Goal: Transaction & Acquisition: Purchase product/service

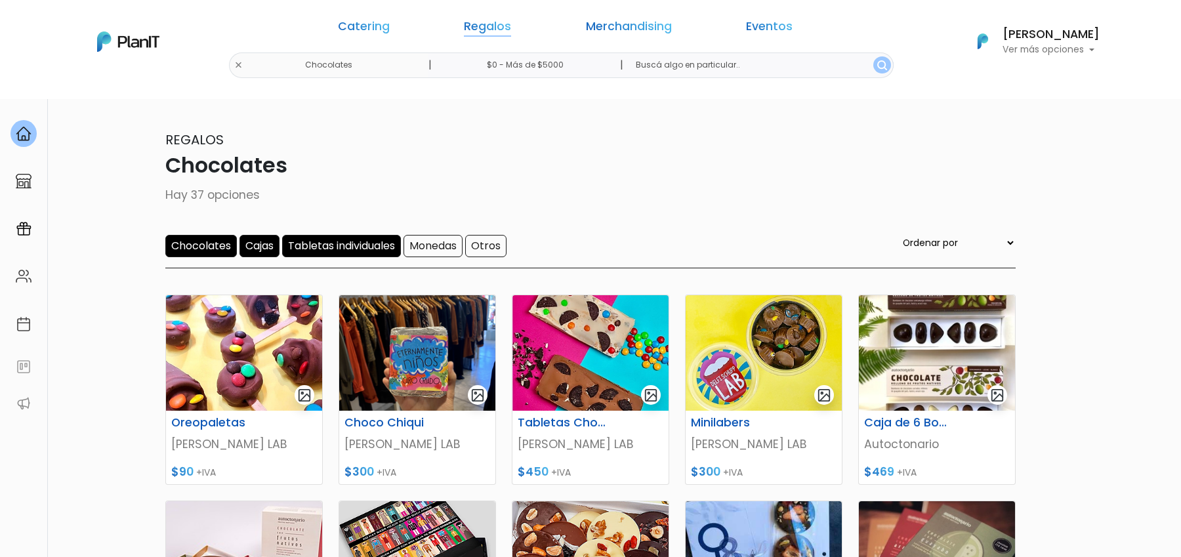
click at [503, 33] on link "Regalos" at bounding box center [487, 29] width 47 height 16
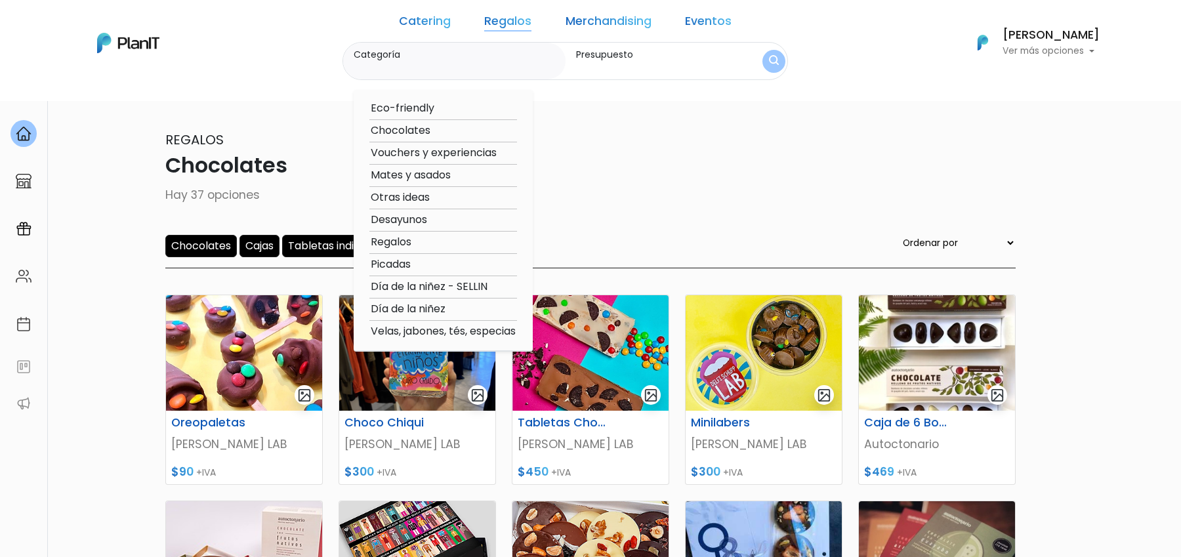
click at [449, 106] on option "Eco-friendly" at bounding box center [443, 108] width 148 height 16
type input "Eco-friendly"
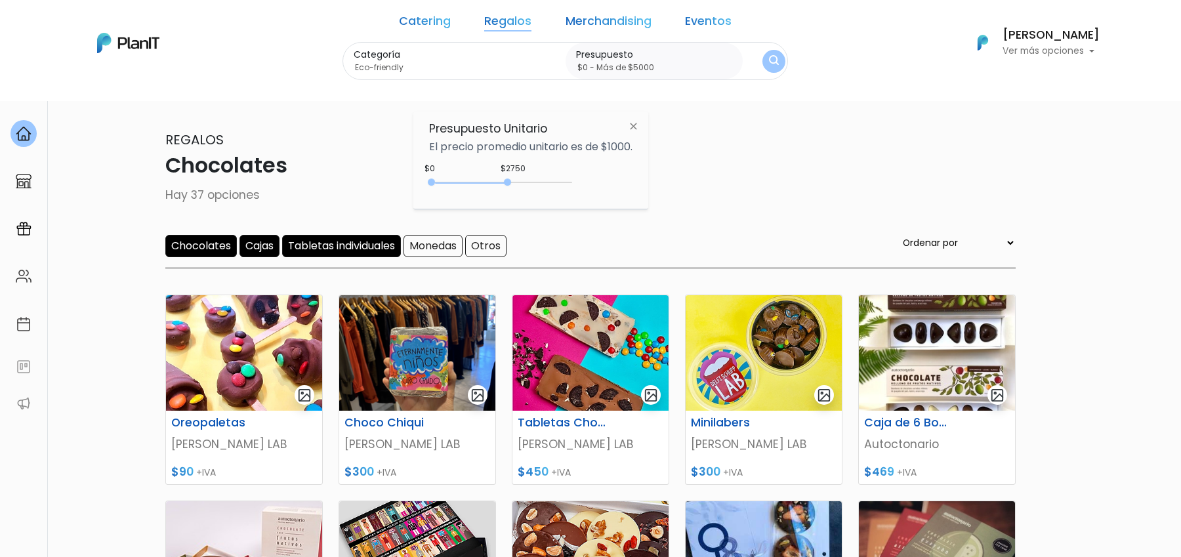
type input "$0 - Más de $5000"
drag, startPoint x: 457, startPoint y: 183, endPoint x: 597, endPoint y: 184, distance: 139.7
click at [597, 184] on div "$2750 $0 0 : 2750 0 2750 0,5000" at bounding box center [530, 185] width 203 height 26
click at [767, 56] on img "submit" at bounding box center [773, 61] width 13 height 16
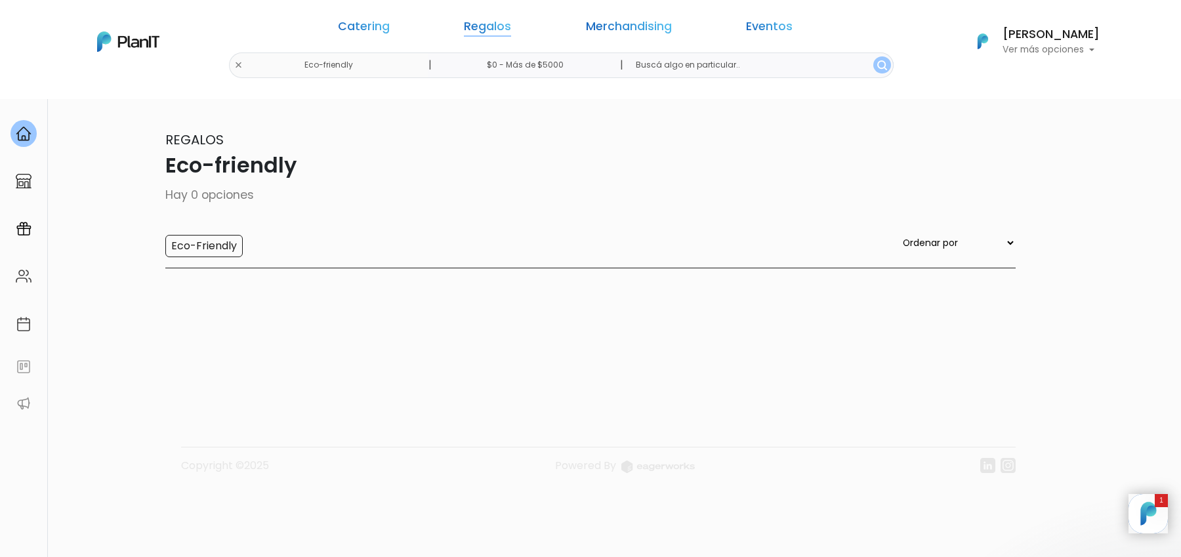
click at [495, 29] on link "Regalos" at bounding box center [487, 29] width 47 height 16
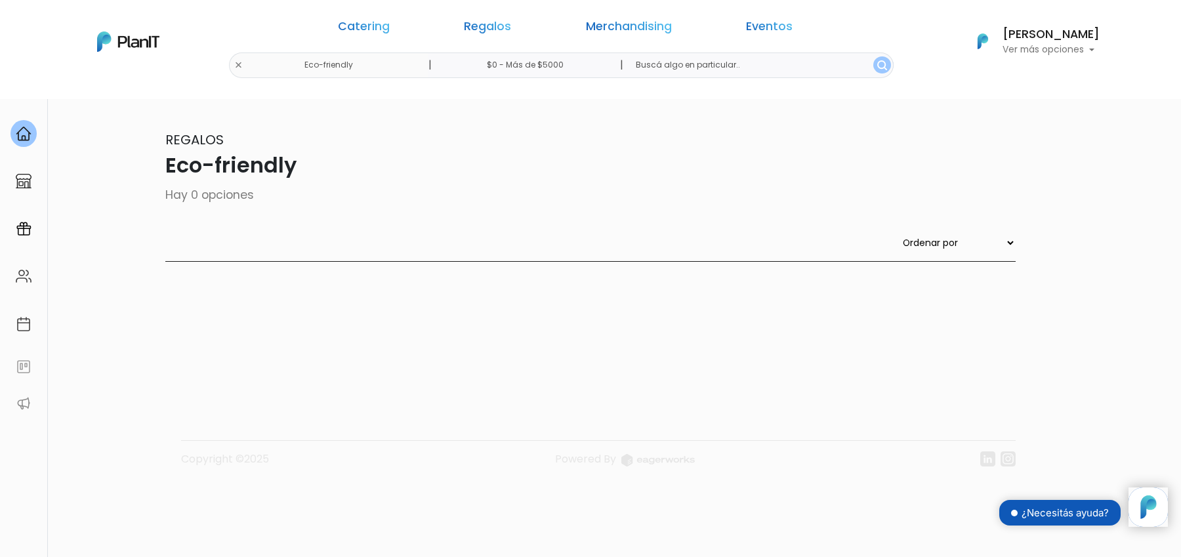
click at [367, 66] on div "Catering Regalos Merchandising Eventos Eco-friendly | $0 - Más de $5000 | Cater…" at bounding box center [591, 41] width 1050 height 73
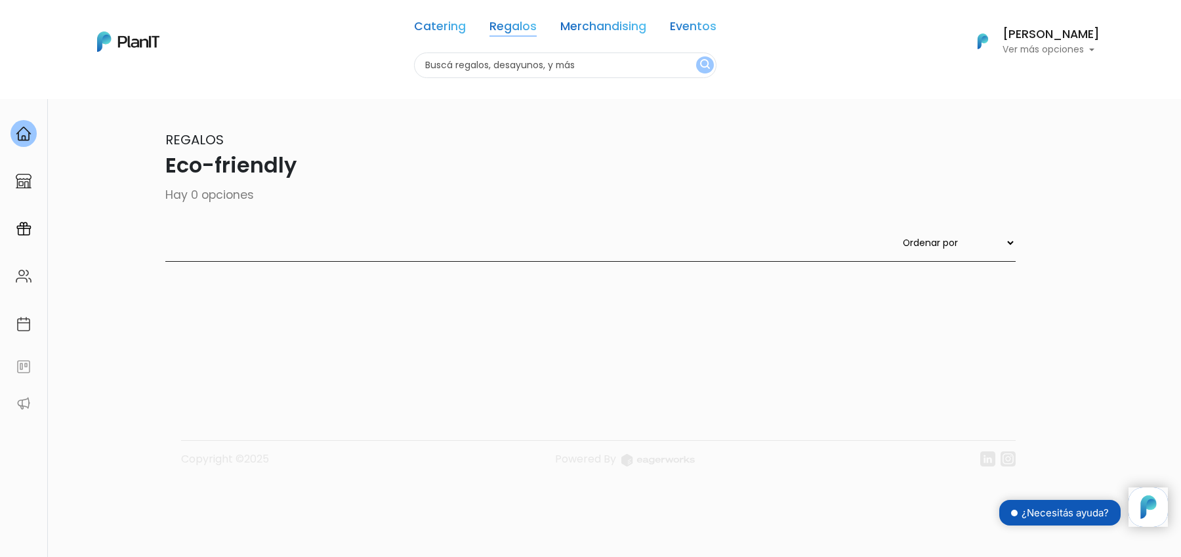
click at [518, 28] on link "Regalos" at bounding box center [512, 29] width 47 height 16
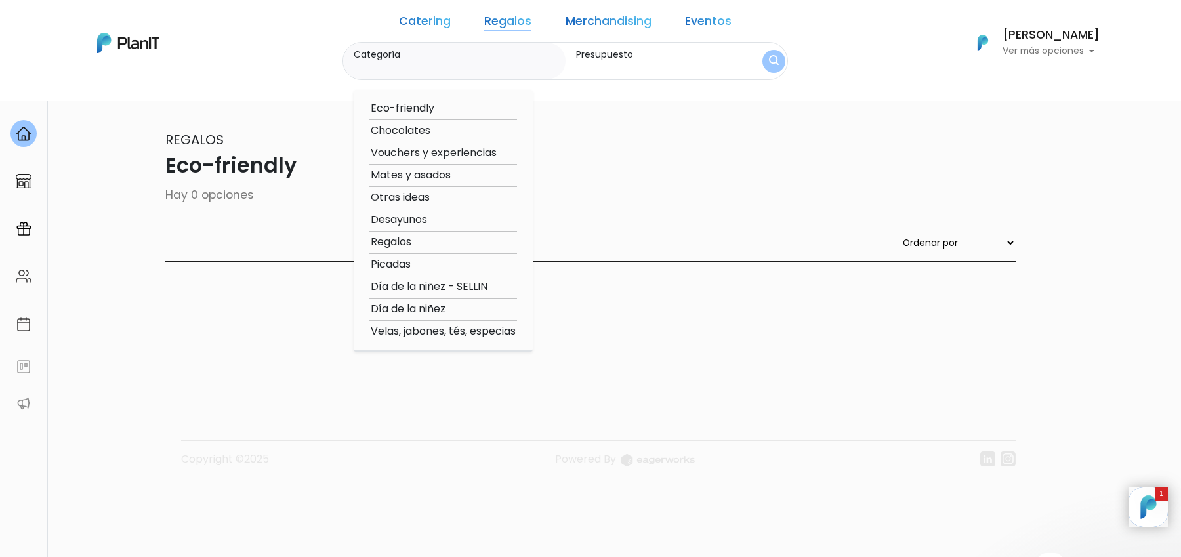
click at [418, 221] on option "Desayunos" at bounding box center [443, 220] width 148 height 16
type input "Desayunos"
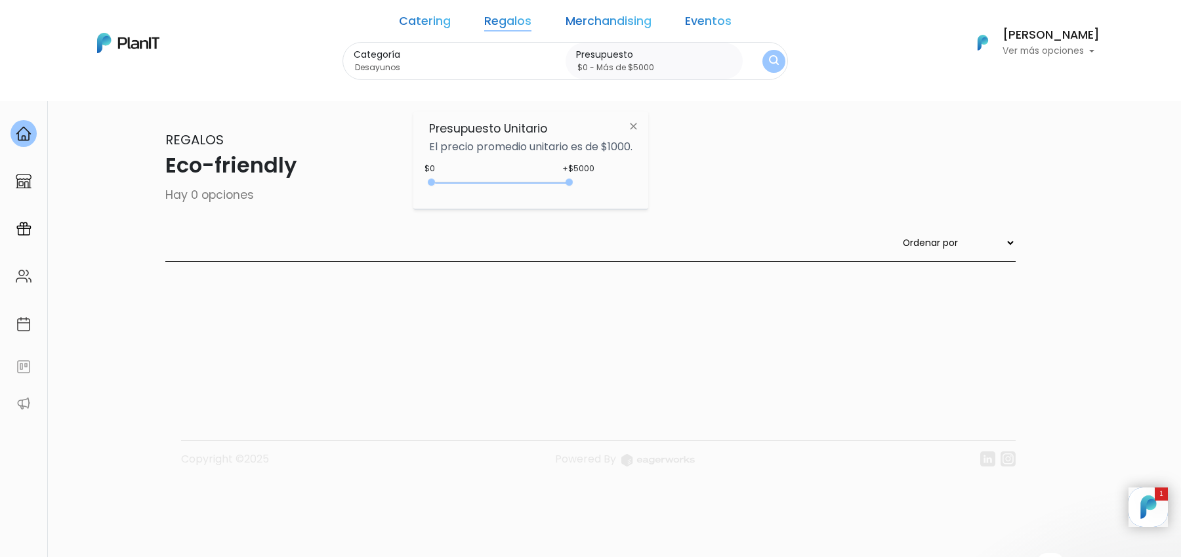
drag, startPoint x: 462, startPoint y: 184, endPoint x: 874, endPoint y: 261, distance: 419.2
click at [874, 261] on body "Catering Regalos Merchandising Eventos Eco-friendly | $0 - Más de $5000 | Cater…" at bounding box center [590, 278] width 1181 height 557
type input "$0 - Más de $5000"
click at [769, 58] on img "submit" at bounding box center [774, 61] width 10 height 12
